Goal: Communication & Community: Answer question/provide support

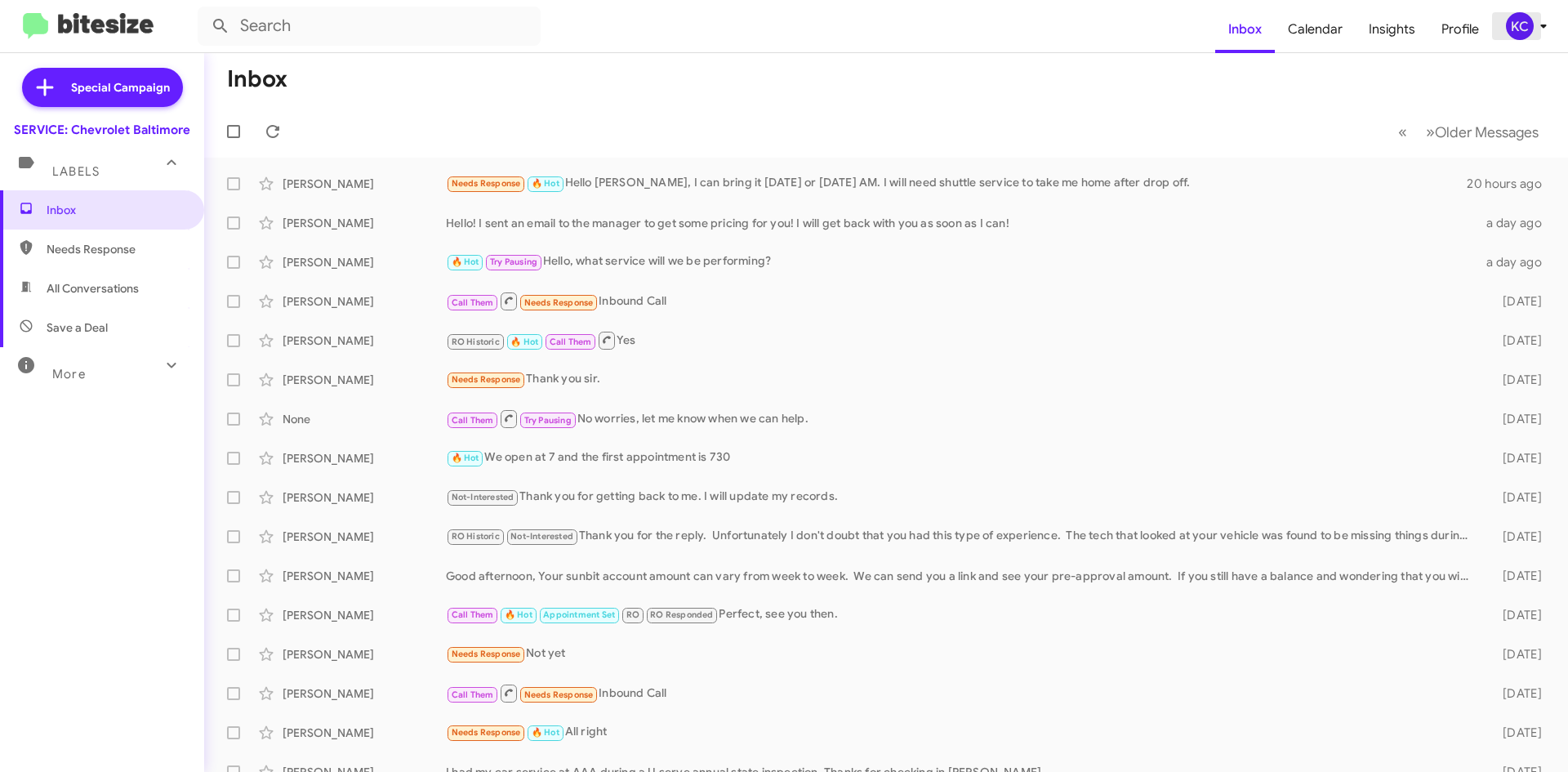
click at [1506, 19] on div "KC" at bounding box center [1519, 26] width 28 height 28
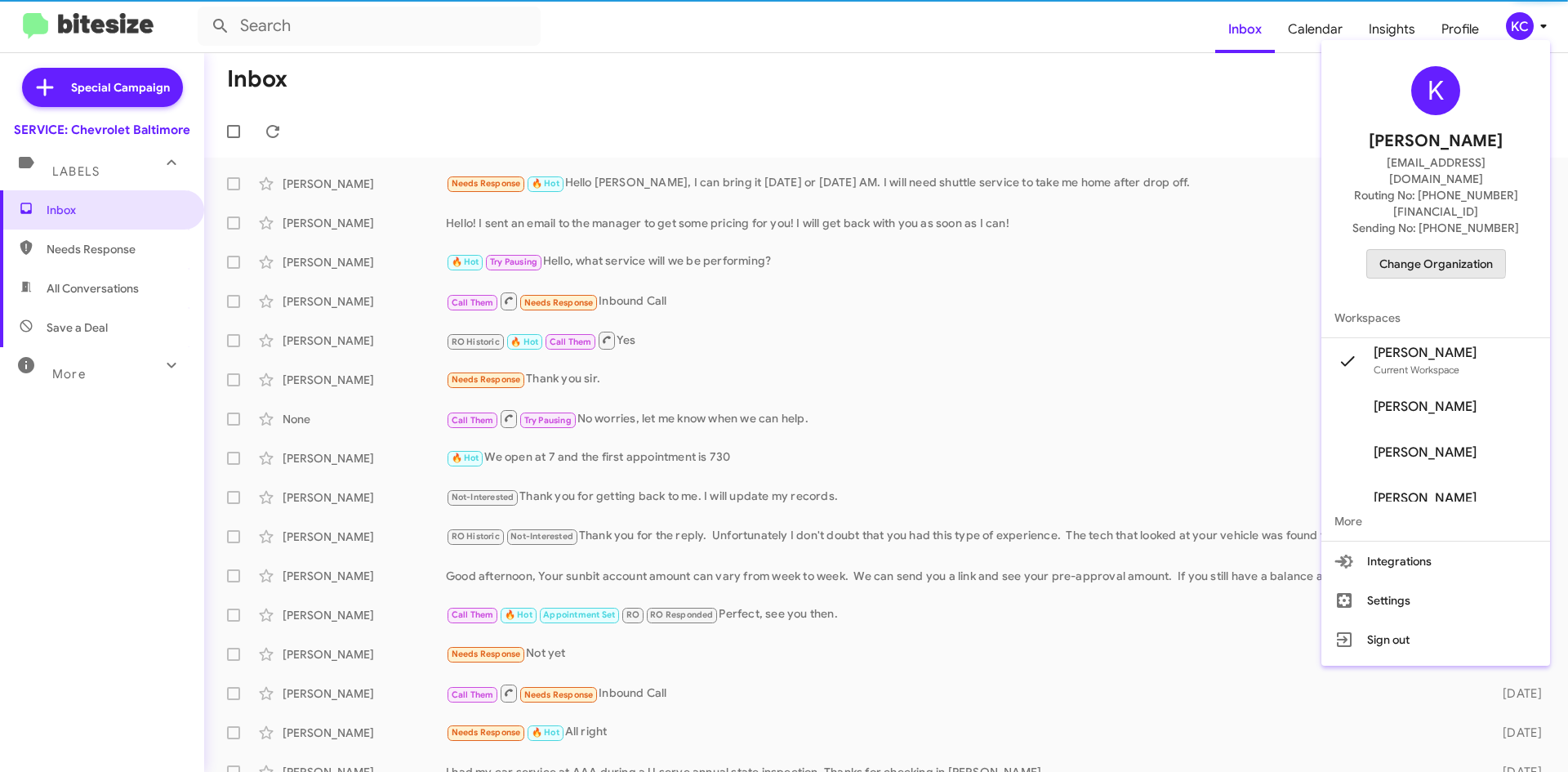
click at [1422, 250] on span "Change Organization" at bounding box center [1435, 264] width 113 height 28
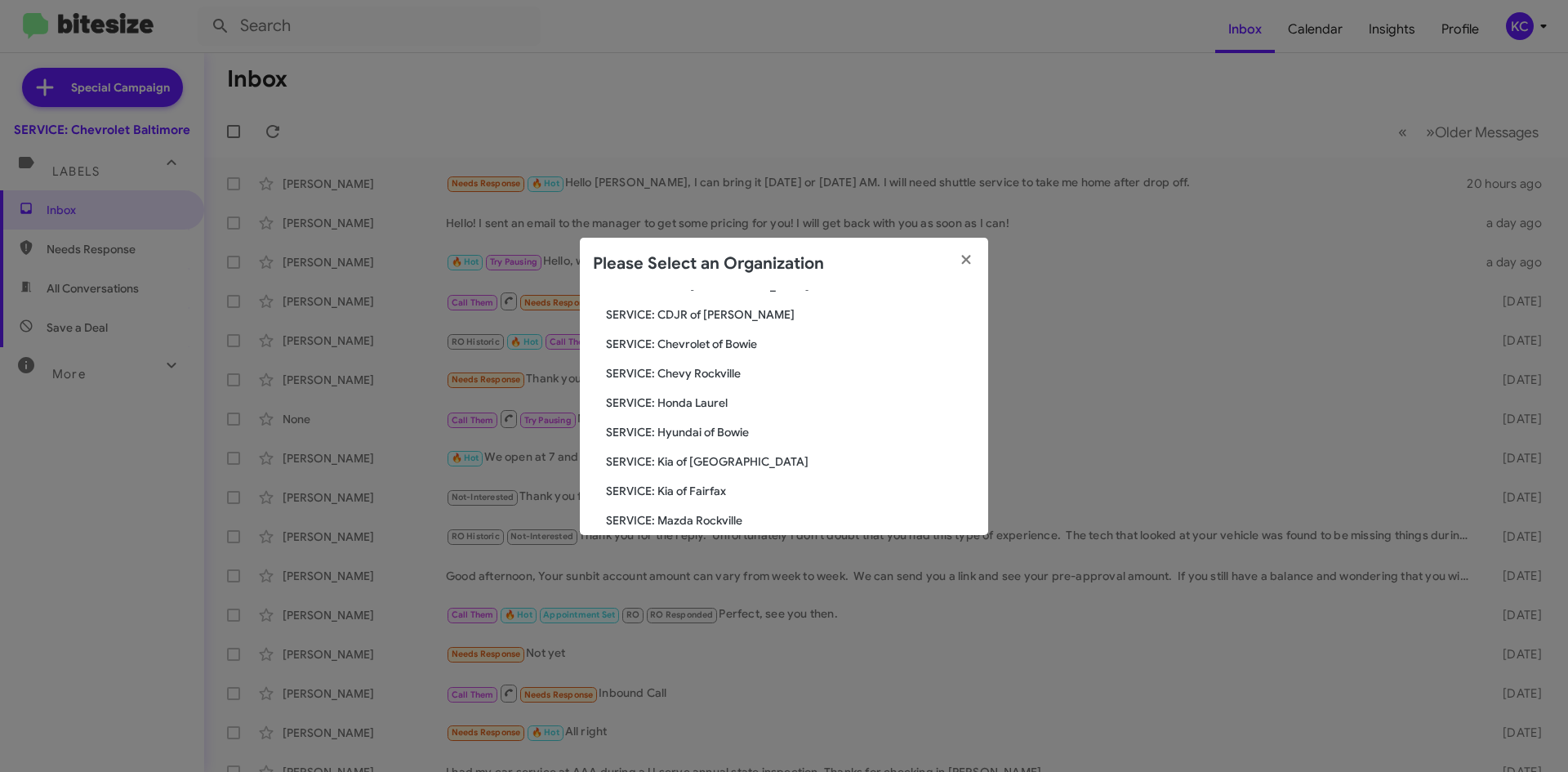
scroll to position [163, 0]
click at [675, 403] on span "SERVICE: Hyundai of Bowie" at bounding box center [791, 404] width 369 height 17
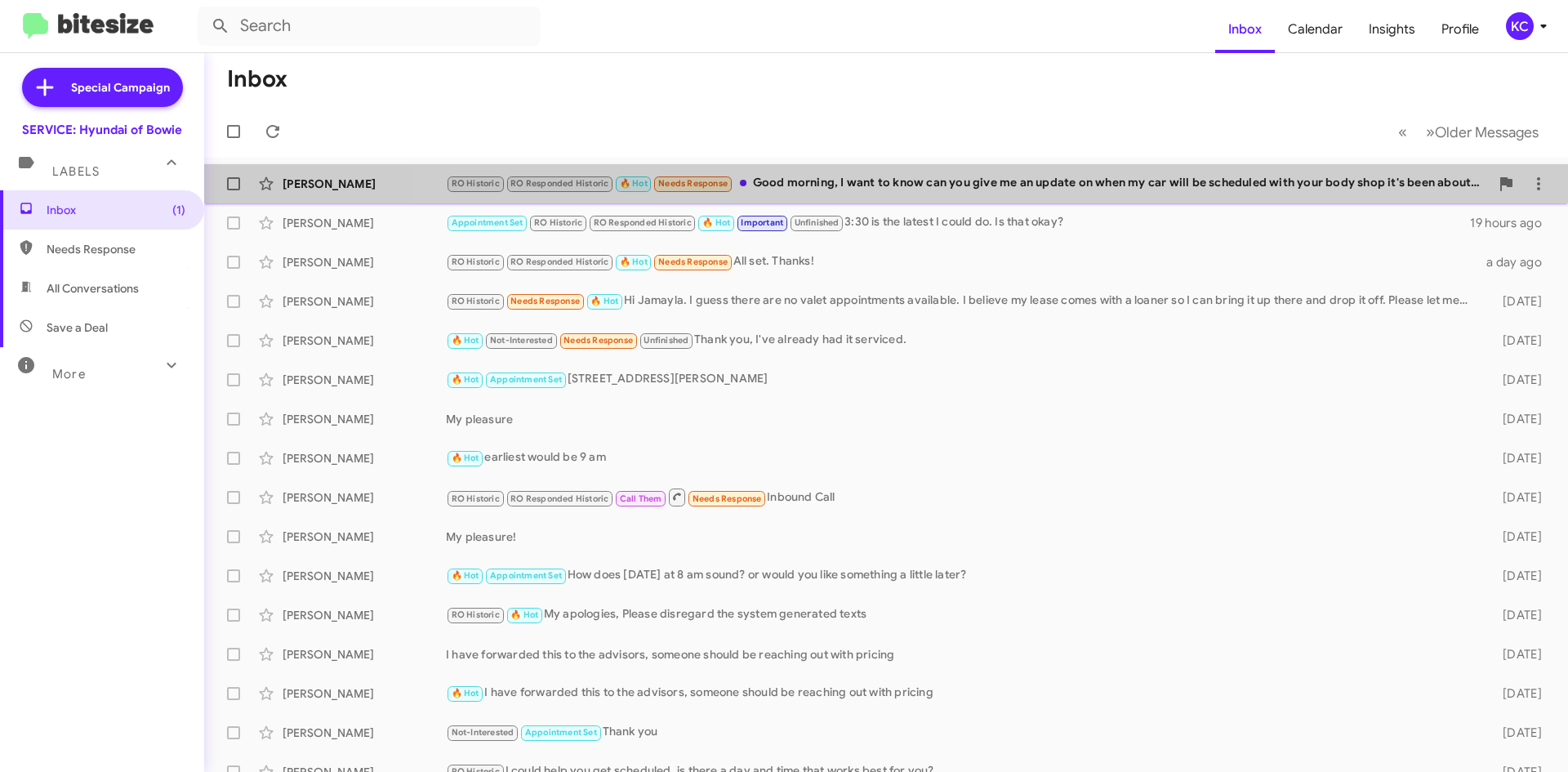
click at [1119, 194] on div "[PERSON_NAME] RO Historic RO Responded Historic 🔥 Hot Needs Response Good morni…" at bounding box center [886, 183] width 1337 height 32
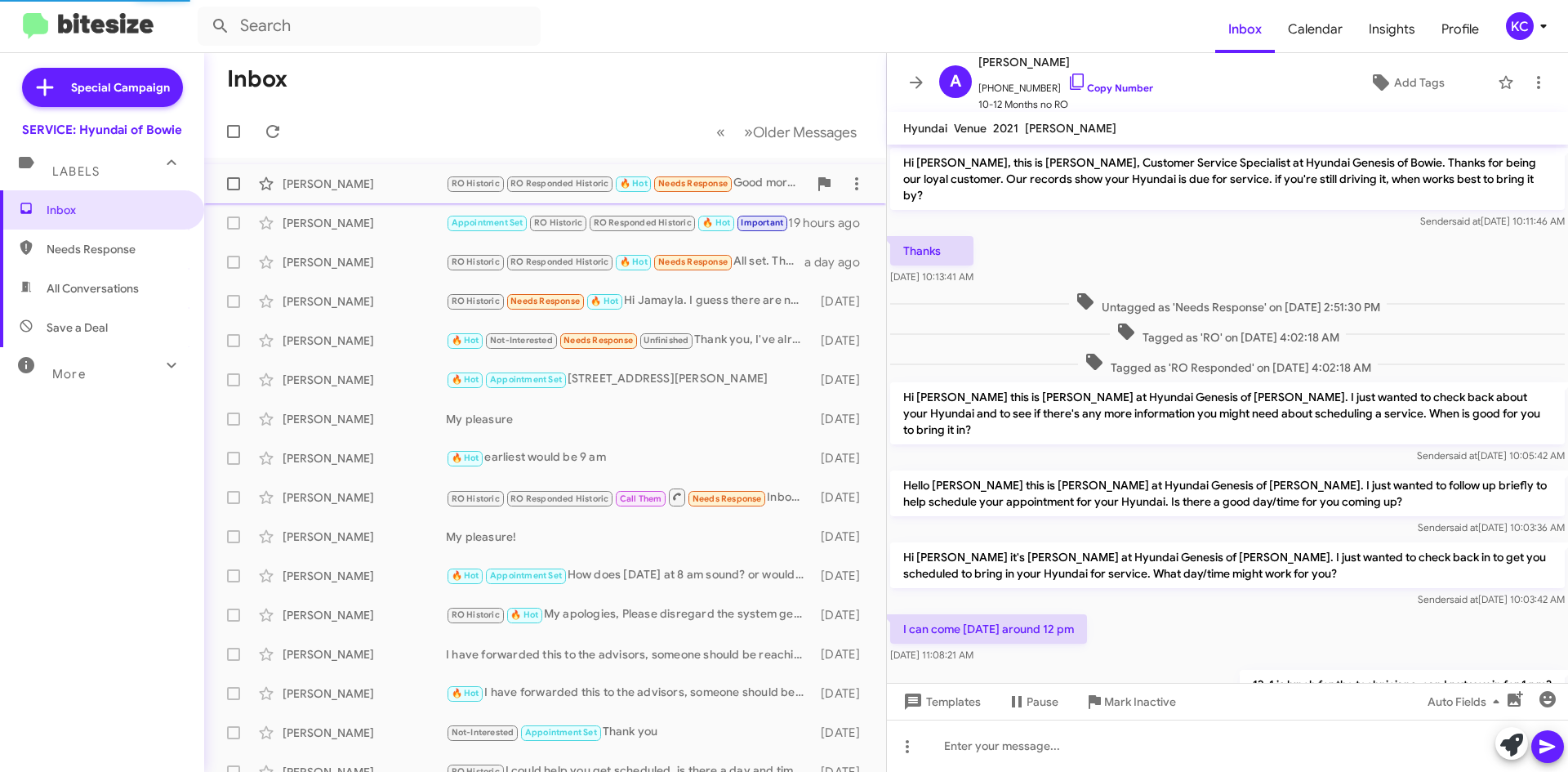
scroll to position [454, 0]
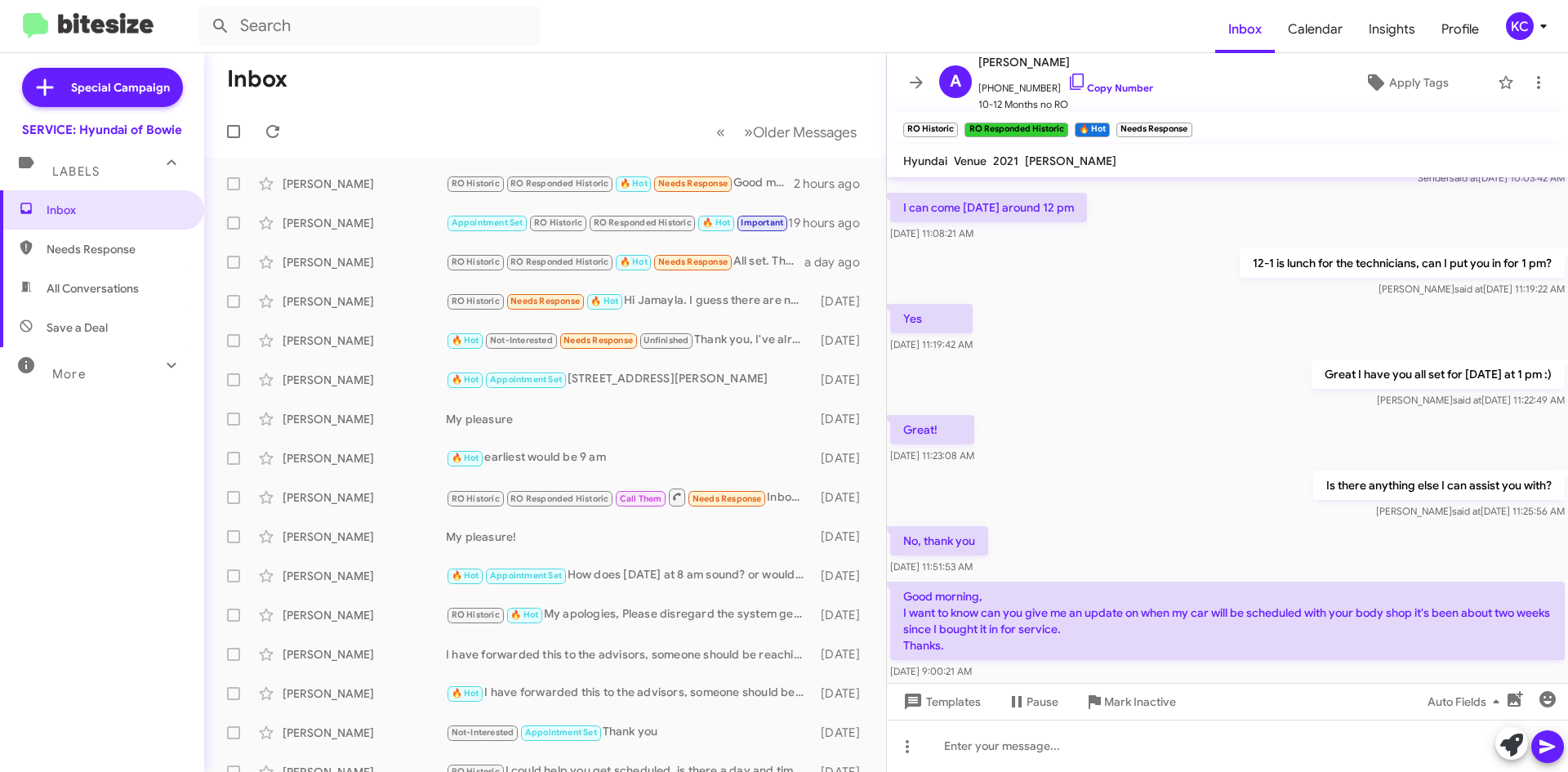
drag, startPoint x: 1068, startPoint y: 58, endPoint x: 925, endPoint y: 60, distance: 143.0
click at [925, 60] on mat-toolbar "A [PERSON_NAME] [PHONE_NUMBER] Copy Number 10-12 Months no RO Apply Tags" at bounding box center [1226, 82] width 681 height 59
copy div "A [PERSON_NAME]"
click at [1077, 78] on span "[PHONE_NUMBER] Copy Number" at bounding box center [1065, 84] width 174 height 25
click at [1075, 74] on span "[PHONE_NUMBER] Copy Number" at bounding box center [1065, 84] width 174 height 25
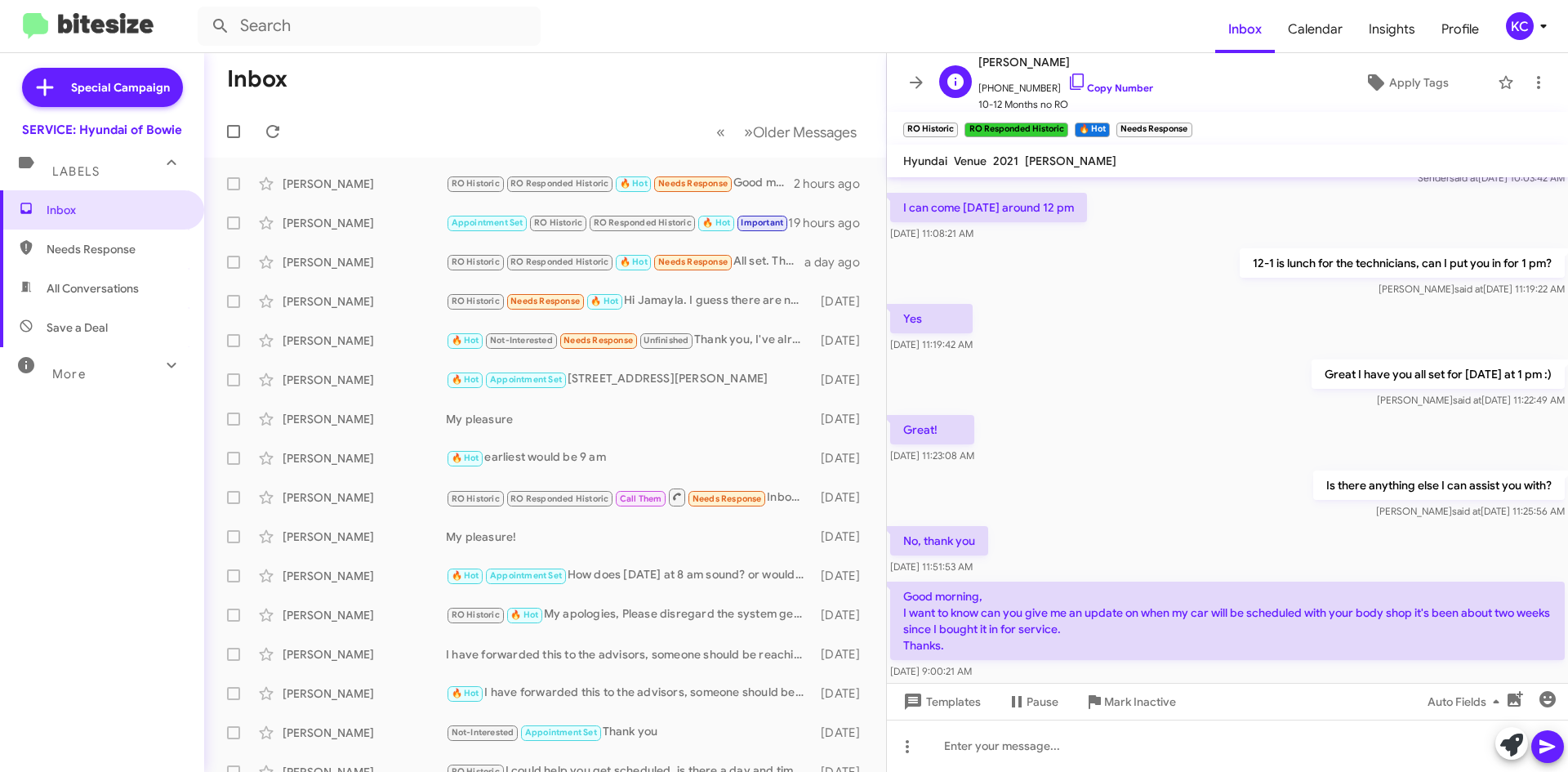
click at [1071, 79] on span "[PHONE_NUMBER] Copy Number" at bounding box center [1065, 84] width 174 height 25
click at [1067, 81] on icon at bounding box center [1077, 82] width 20 height 20
copy link "Copy"
click at [1075, 55] on span "[PERSON_NAME]" at bounding box center [1065, 62] width 174 height 20
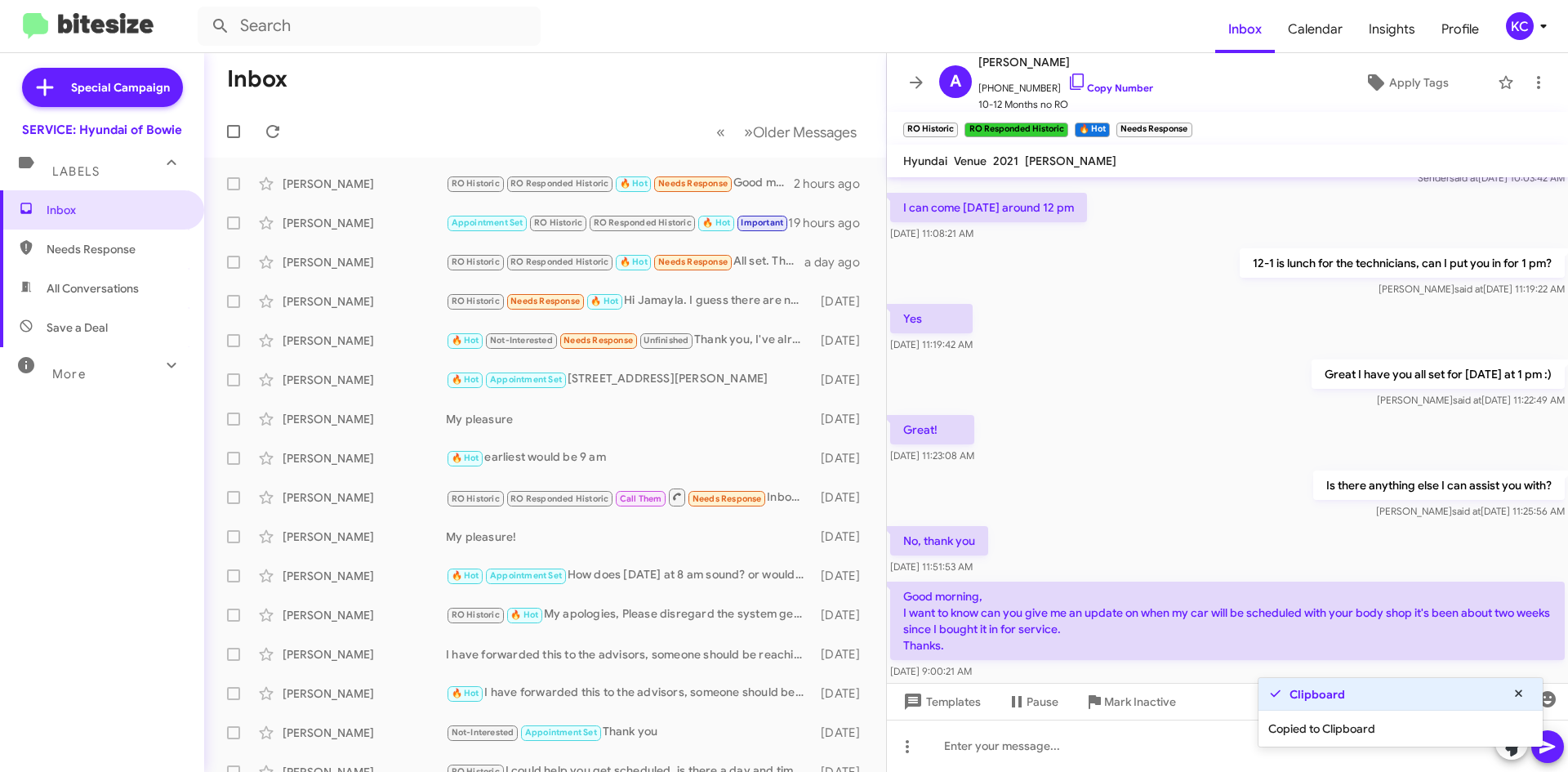
drag, startPoint x: 1053, startPoint y: 59, endPoint x: 999, endPoint y: 51, distance: 54.6
click at [999, 51] on div "Inbox Calendar Insights Profile KC Special Campaign SERVICE: Hyundai of Bowie L…" at bounding box center [784, 386] width 1568 height 772
click at [1088, 56] on span "[PERSON_NAME]" at bounding box center [1065, 62] width 174 height 20
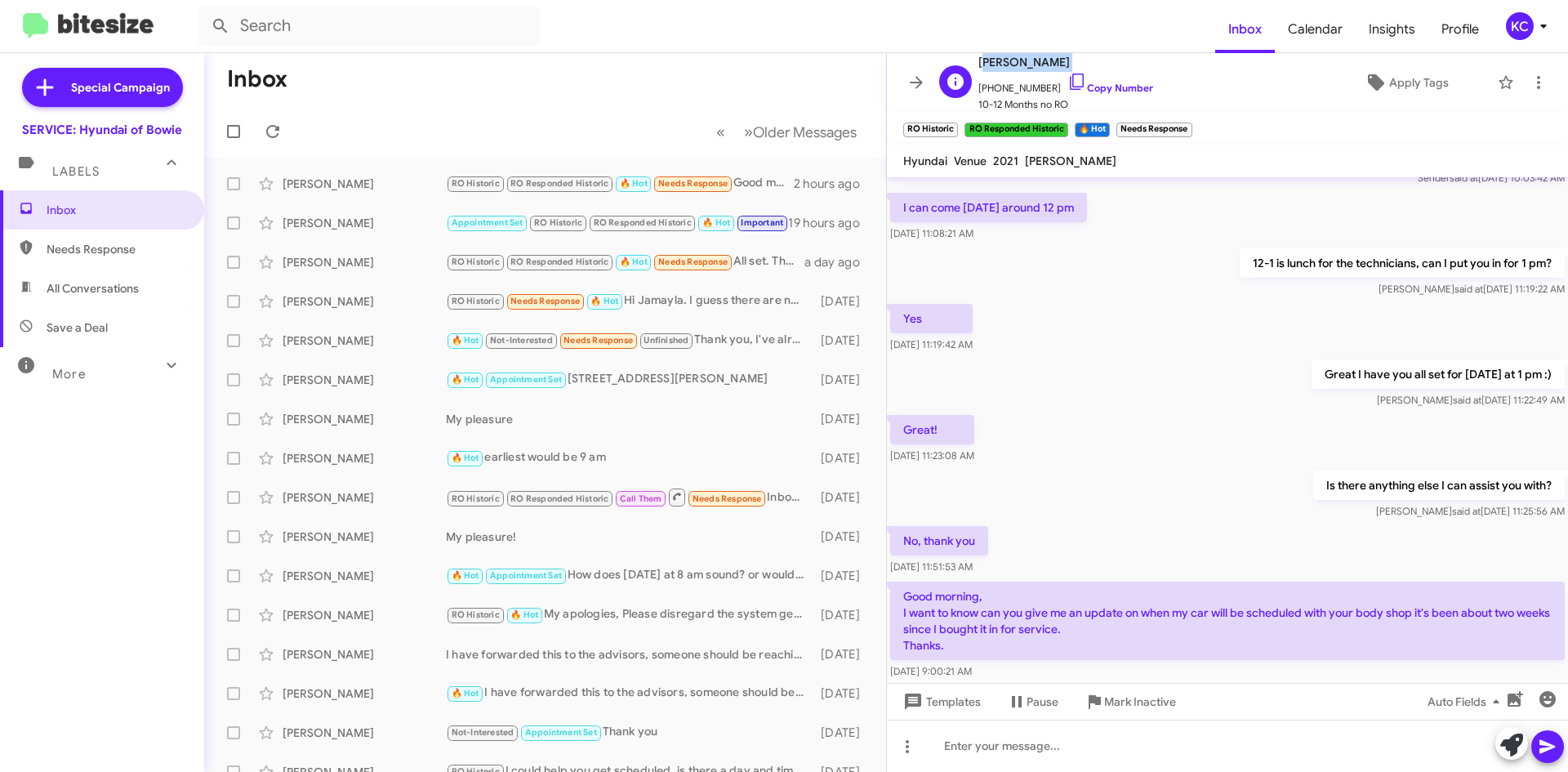
drag, startPoint x: 1088, startPoint y: 57, endPoint x: 1004, endPoint y: 62, distance: 84.1
click at [1004, 62] on span "[PERSON_NAME]" at bounding box center [1065, 62] width 174 height 20
copy span "[PERSON_NAME]"
